Goal: Task Accomplishment & Management: Manage account settings

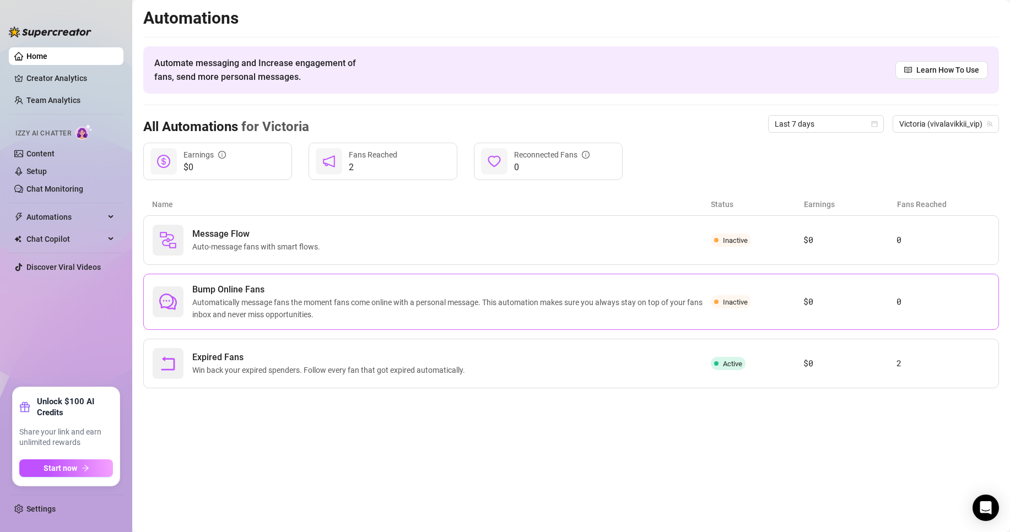
click at [595, 313] on span "Automatically message fans the moment fans come online with a personal message.…" at bounding box center [451, 308] width 518 height 24
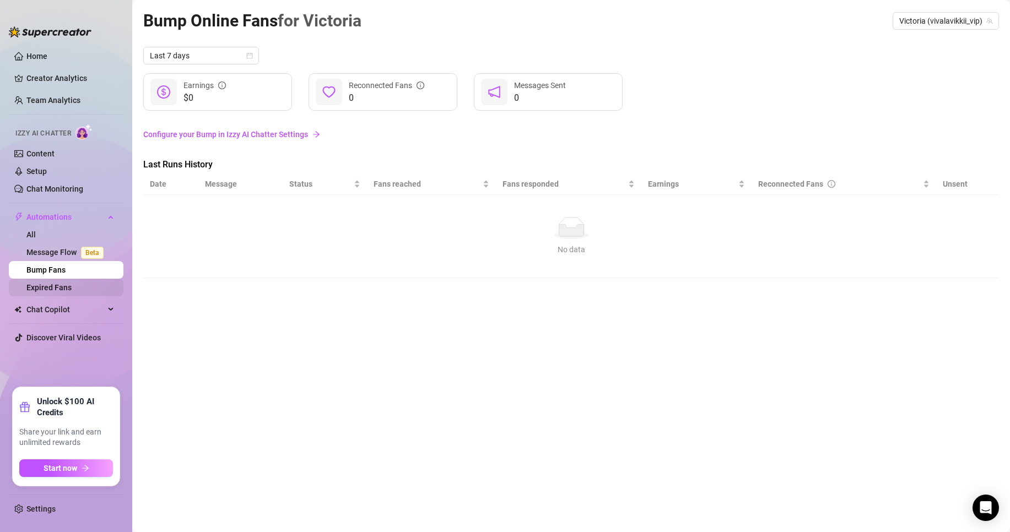
click at [69, 291] on link "Expired Fans" at bounding box center [48, 287] width 45 height 9
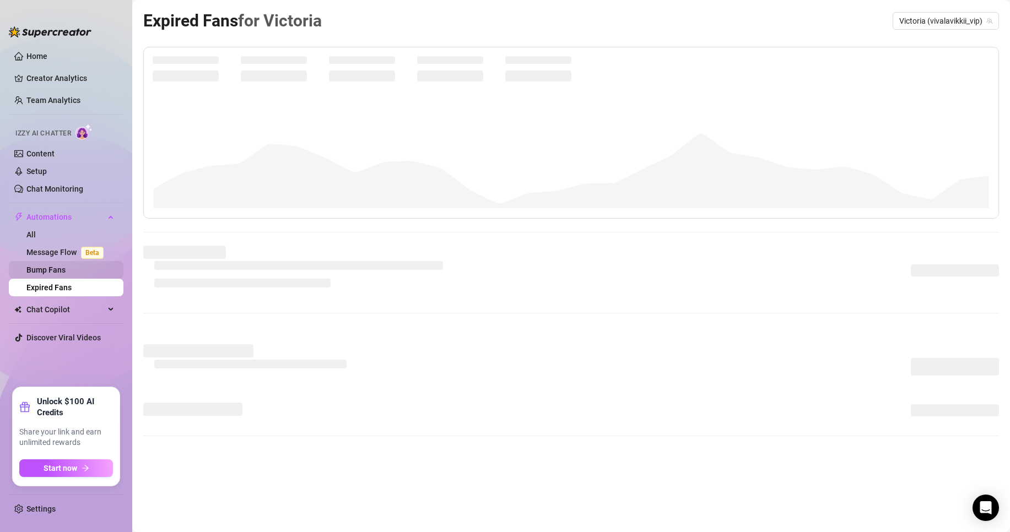
click at [63, 270] on link "Bump Fans" at bounding box center [45, 269] width 39 height 9
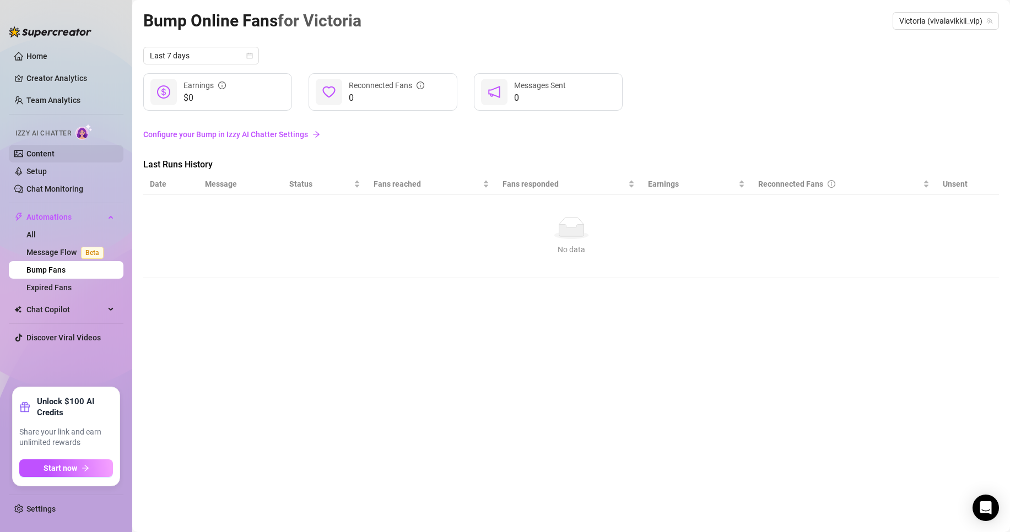
click at [54, 158] on link "Content" at bounding box center [40, 153] width 28 height 9
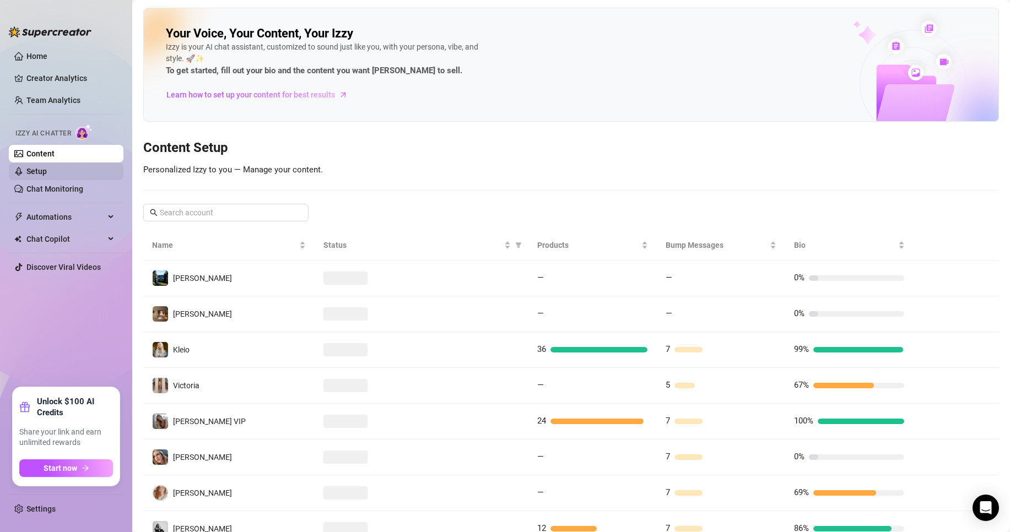
click at [47, 167] on link "Setup" at bounding box center [36, 171] width 20 height 9
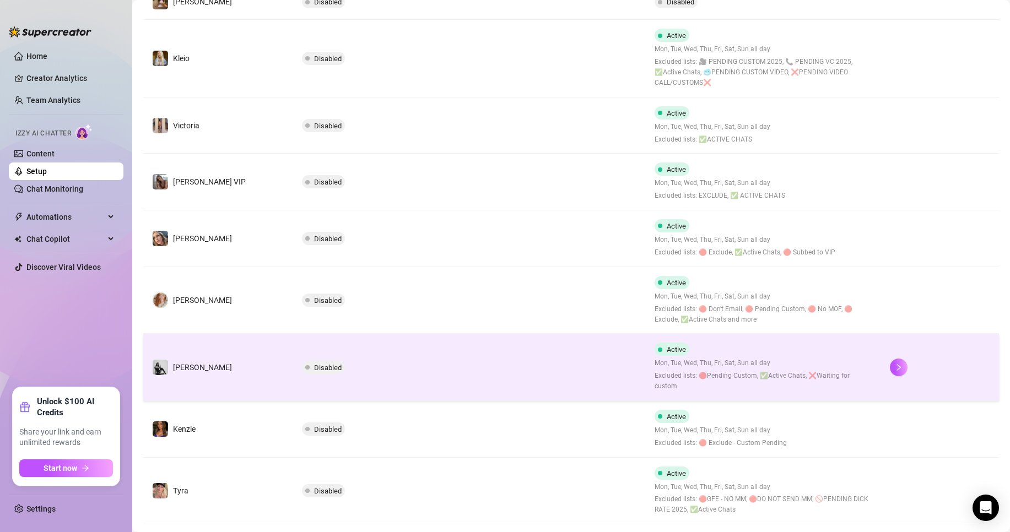
scroll to position [349, 0]
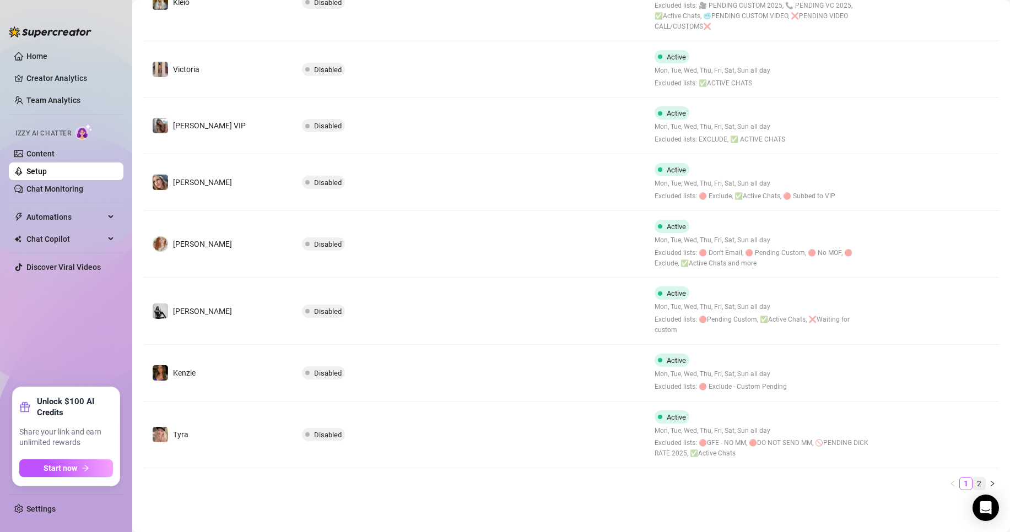
click at [973, 489] on link "2" at bounding box center [979, 484] width 12 height 12
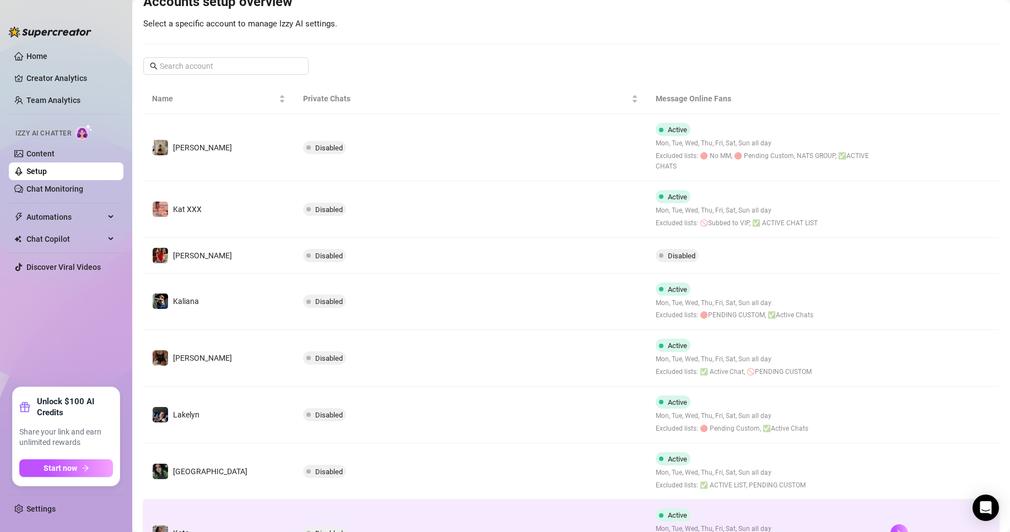
scroll to position [226, 0]
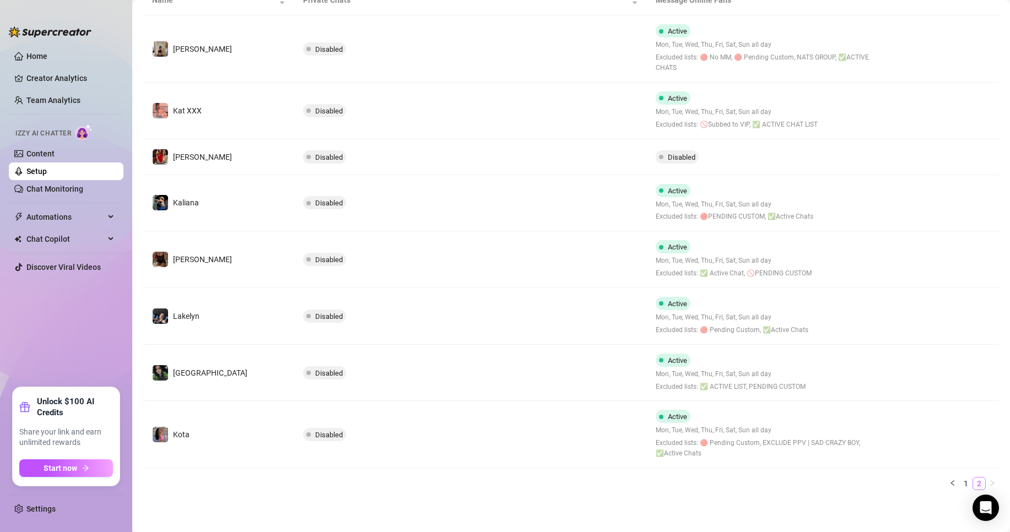
click at [972, 486] on li "2" at bounding box center [978, 483] width 13 height 13
click at [959, 484] on link "1" at bounding box center [965, 484] width 12 height 12
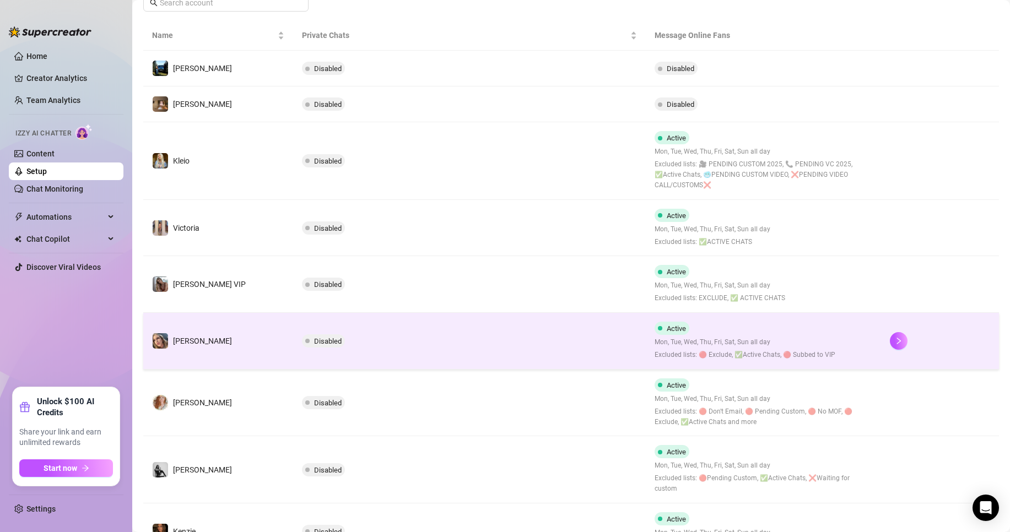
scroll to position [171, 0]
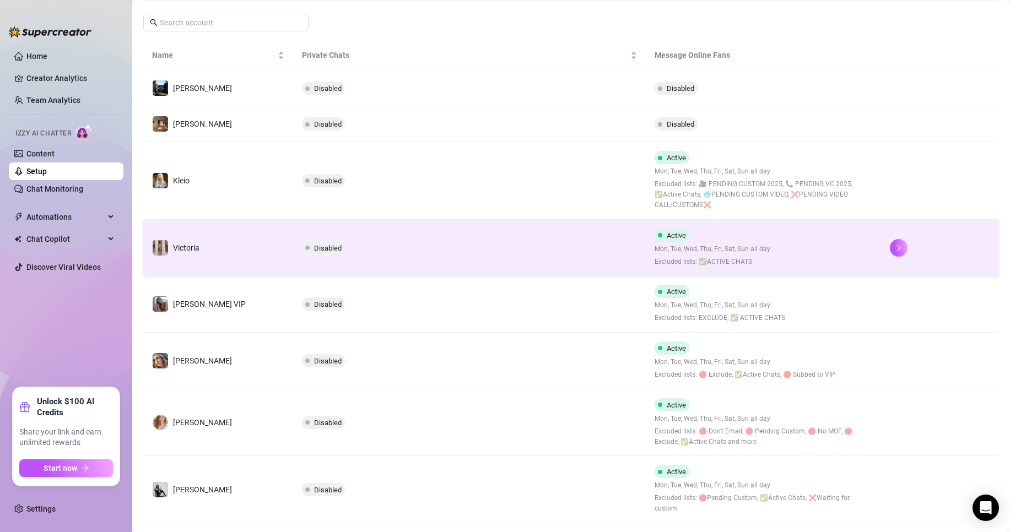
click at [682, 247] on span "Mon, Tue, Wed, Thu, Fri, Sat, Sun all day" at bounding box center [712, 249] width 116 height 10
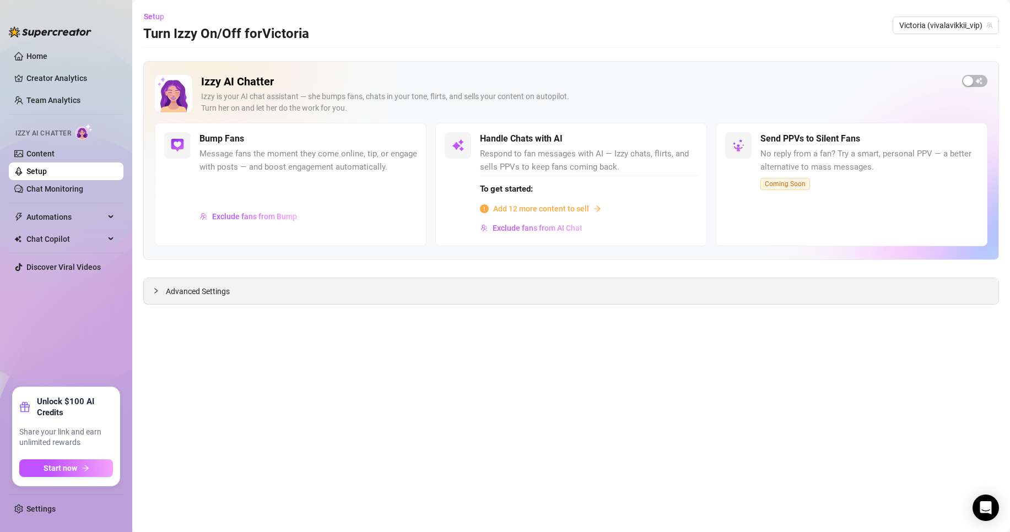
click at [248, 290] on div "Advanced Settings" at bounding box center [571, 291] width 854 height 26
click at [214, 292] on span "Advanced Settings" at bounding box center [198, 291] width 64 height 12
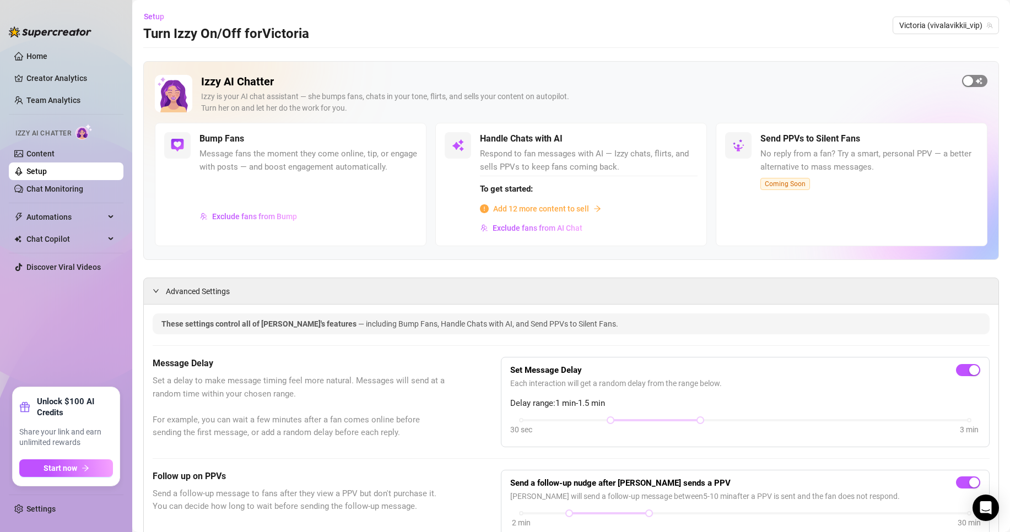
click at [963, 82] on button "button" at bounding box center [974, 81] width 25 height 12
click at [963, 82] on span "button" at bounding box center [974, 81] width 25 height 12
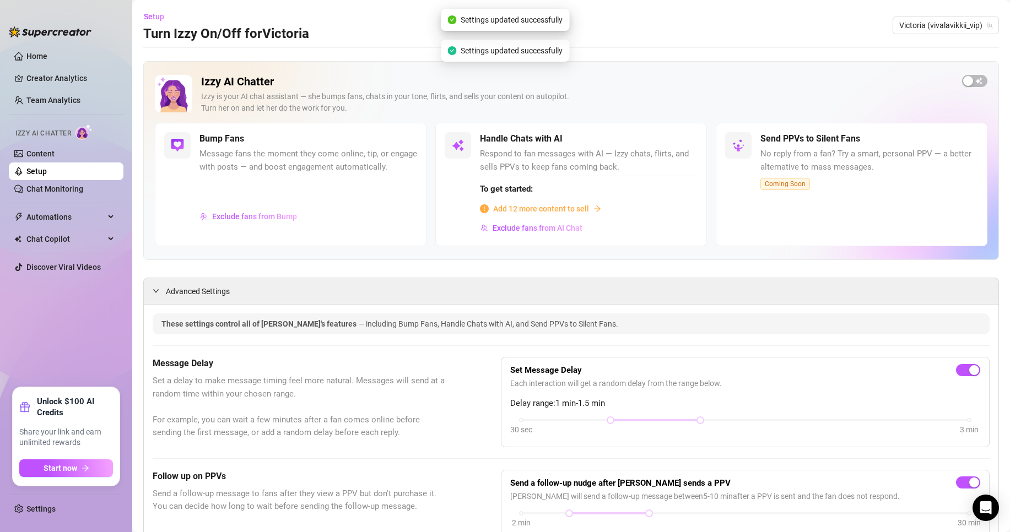
click at [47, 170] on link "Setup" at bounding box center [36, 171] width 20 height 9
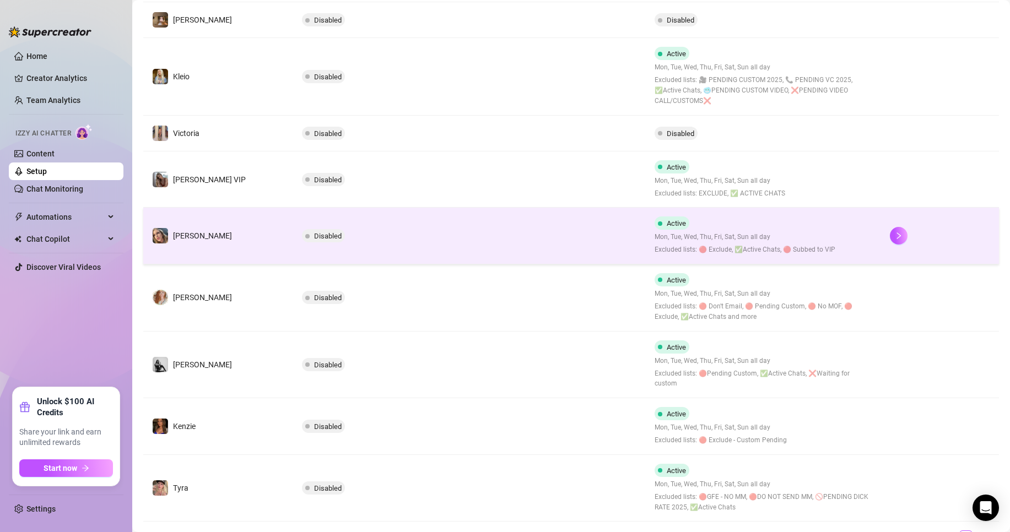
scroll to position [328, 0]
